Goal: Find contact information: Find contact information

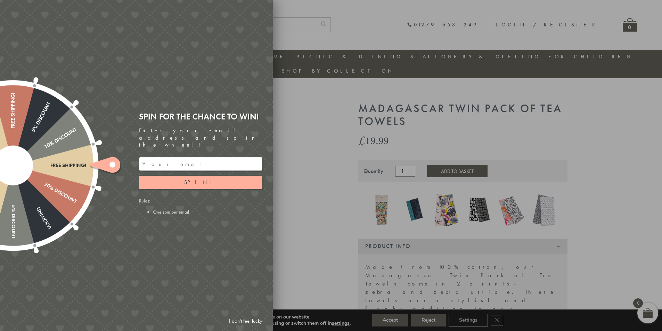
click at [277, 198] on div at bounding box center [331, 165] width 662 height 331
drag, startPoint x: 360, startPoint y: 250, endPoint x: 358, endPoint y: 254, distance: 3.6
click at [359, 252] on div at bounding box center [331, 165] width 662 height 331
drag, startPoint x: 334, startPoint y: 223, endPoint x: 247, endPoint y: 190, distance: 93.0
click at [334, 223] on div at bounding box center [331, 165] width 662 height 331
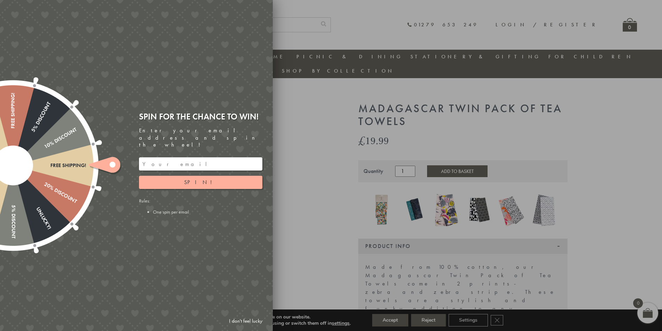
click at [332, 184] on div at bounding box center [331, 165] width 662 height 331
click at [651, 263] on div at bounding box center [331, 165] width 662 height 331
click at [239, 318] on link "I don't feel lucky" at bounding box center [245, 321] width 40 height 13
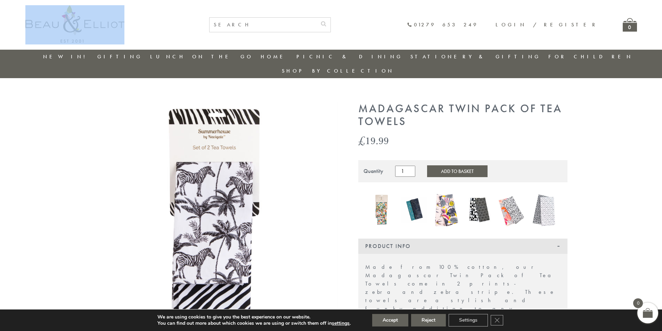
drag, startPoint x: 2, startPoint y: 16, endPoint x: 96, endPoint y: 28, distance: 94.6
click at [96, 28] on header "pinterest instagram phone chevron-left chevron-right envelope twitter facebook …" at bounding box center [331, 39] width 662 height 78
copy link
drag, startPoint x: 531, startPoint y: 20, endPoint x: 541, endPoint y: 25, distance: 10.3
click at [541, 25] on div "01279 653 249 Login / Register 0" at bounding box center [383, 24] width 505 height 15
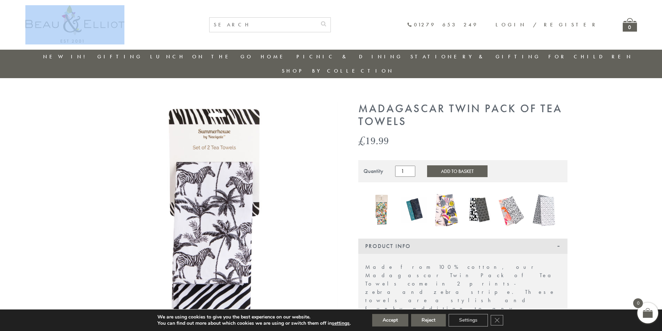
copy div "01279 653 249"
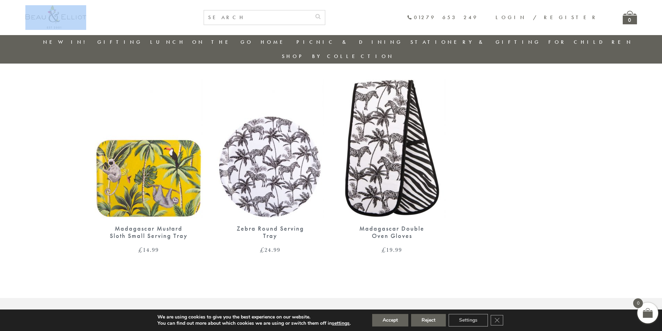
scroll to position [525, 0]
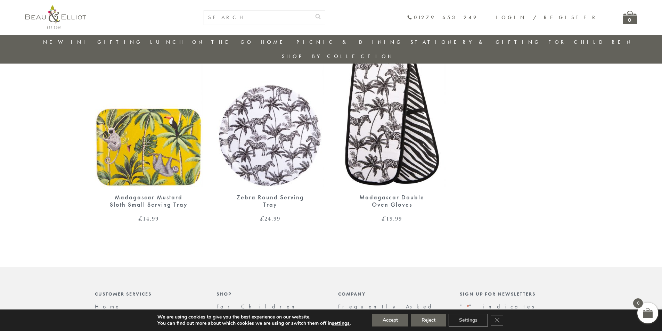
drag, startPoint x: 163, startPoint y: 240, endPoint x: 101, endPoint y: 240, distance: 61.1
copy link "[EMAIL_ADDRESS][DOMAIN_NAME]"
